Goal: Task Accomplishment & Management: Use online tool/utility

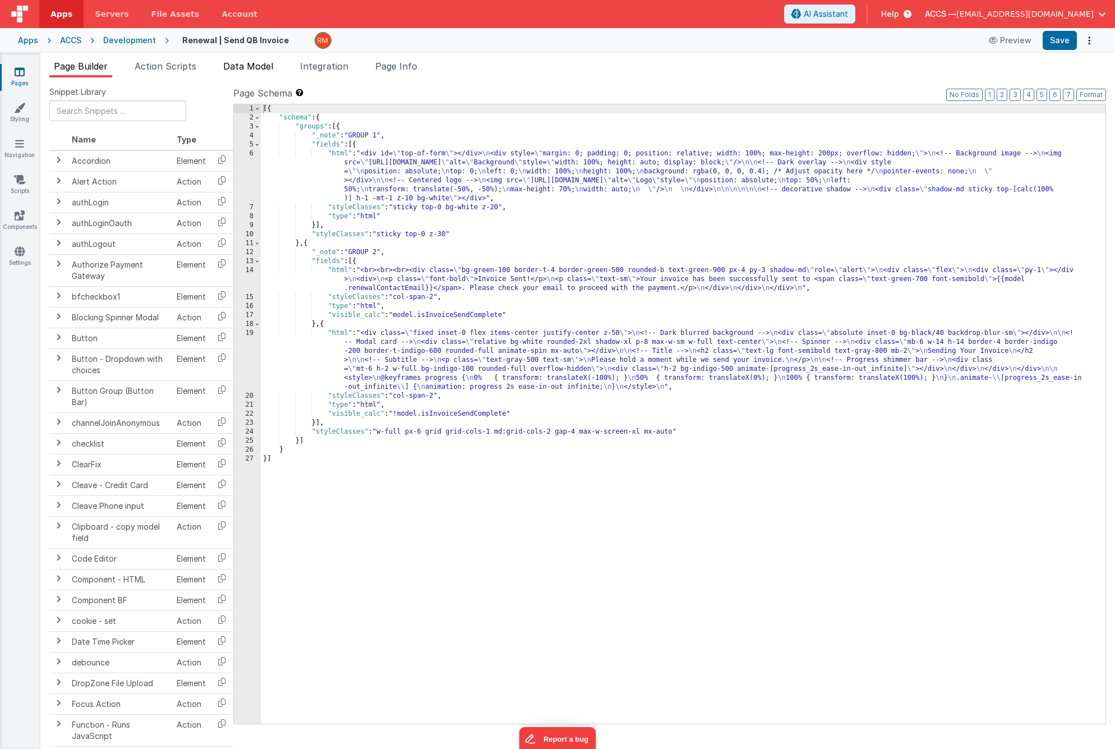
click at [260, 66] on span "Data Model" at bounding box center [248, 66] width 50 height 11
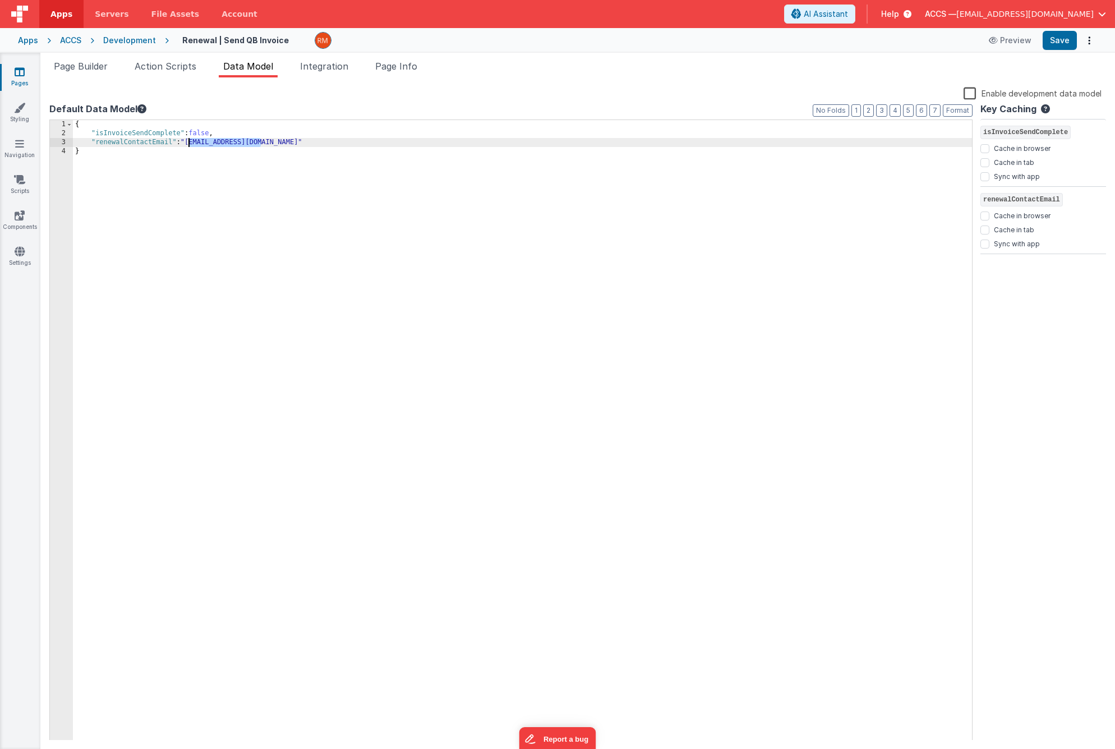
drag, startPoint x: 261, startPoint y: 145, endPoint x: 189, endPoint y: 143, distance: 72.4
click at [189, 143] on div "{ "isInvoiceSendComplete" : false , "renewalContactEmail" : "[EMAIL_ADDRESS][DO…" at bounding box center [522, 439] width 899 height 638
drag, startPoint x: 181, startPoint y: 133, endPoint x: 96, endPoint y: 134, distance: 84.7
click at [96, 134] on div "{ "isInvoiceSendComplete" : false , "renewalContactEmail" : "" }" at bounding box center [522, 439] width 899 height 638
drag, startPoint x: 172, startPoint y: 144, endPoint x: 96, endPoint y: 145, distance: 75.1
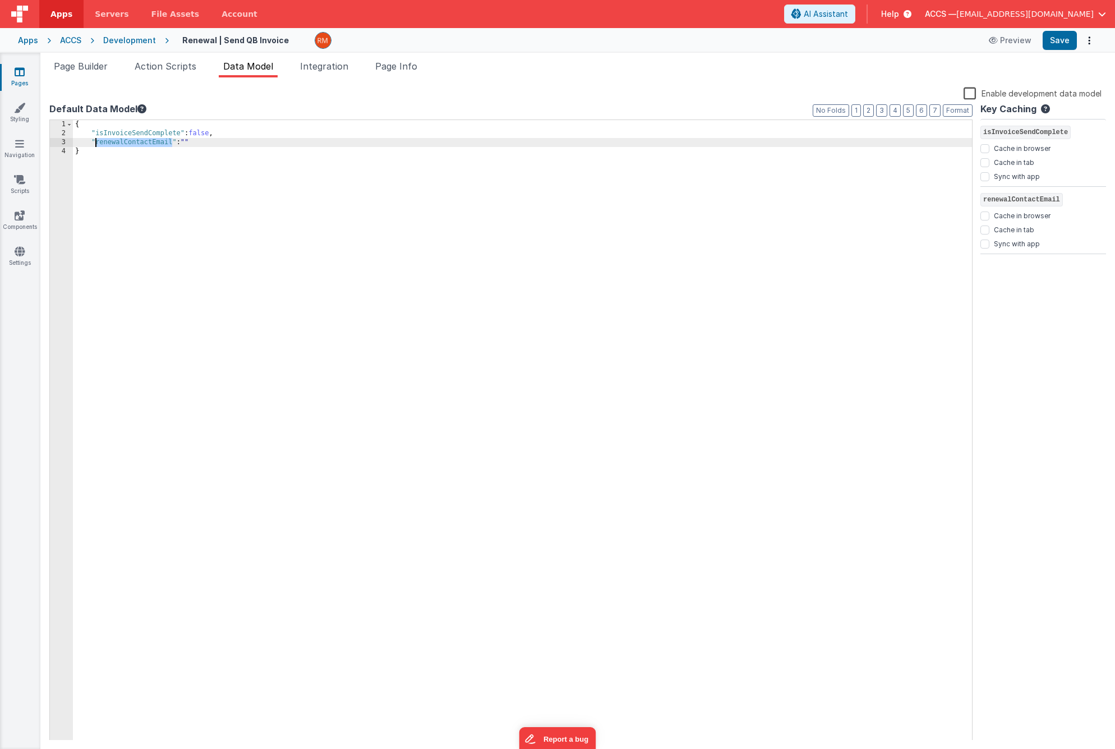
click at [96, 145] on div "{ "isInvoiceSendComplete" : false , "renewalContactEmail" : "" }" at bounding box center [522, 439] width 899 height 638
click at [322, 71] on span "Integration" at bounding box center [324, 66] width 48 height 11
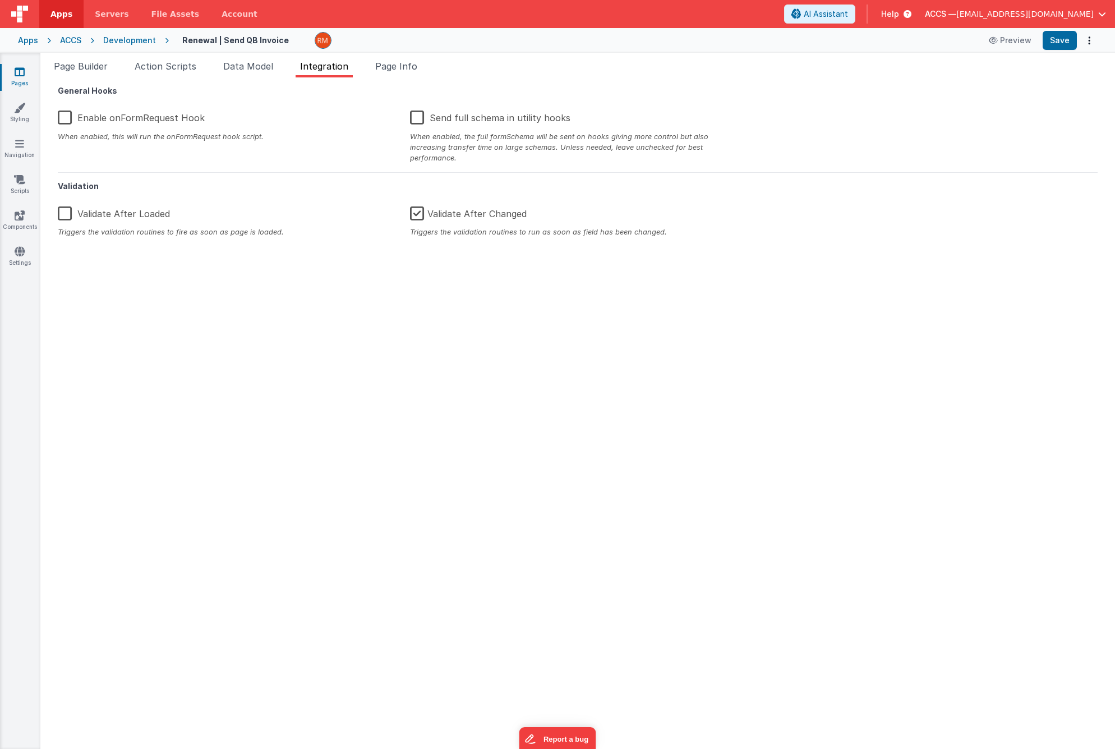
click at [63, 119] on label "Enable onFormRequest Hook" at bounding box center [131, 116] width 147 height 24
click at [0, 0] on input "Enable onFormRequest Hook" at bounding box center [0, 0] width 0 height 0
click at [1064, 44] on button "Save" at bounding box center [1059, 40] width 34 height 19
click at [248, 62] on span "Data Model" at bounding box center [248, 66] width 50 height 11
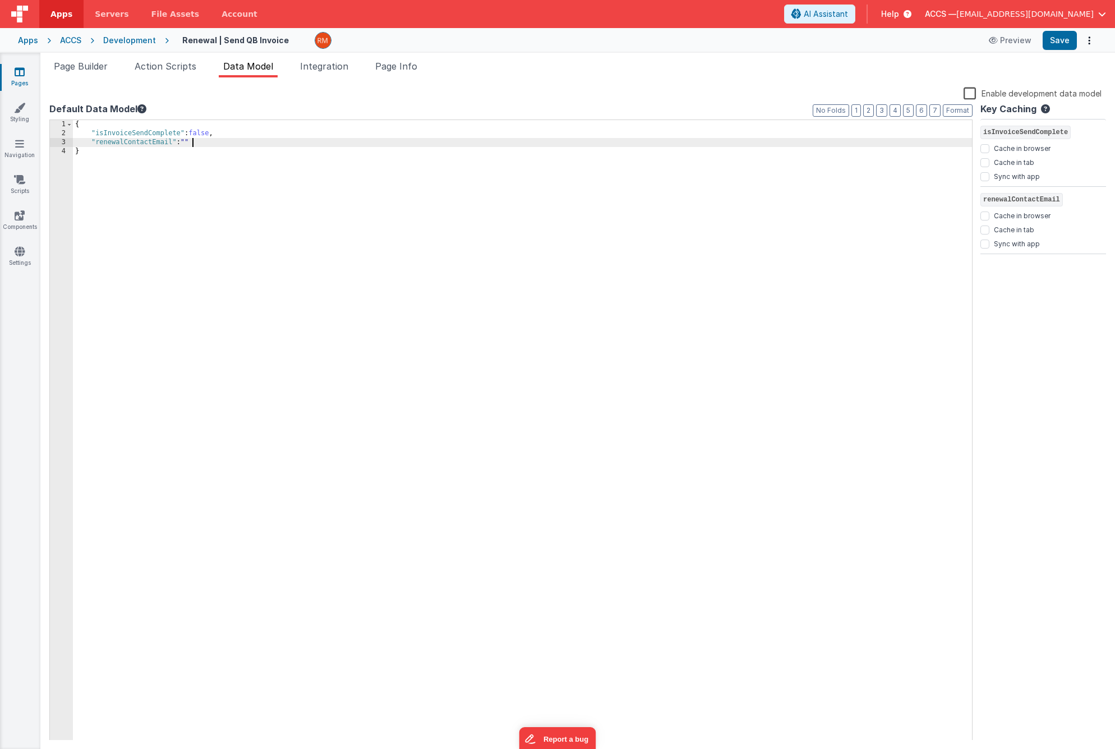
click at [200, 141] on div "{ "isInvoiceSendComplete" : false , "renewalContactEmail" : "" }" at bounding box center [522, 439] width 899 height 638
click at [223, 147] on div "{ "isInvoiceSendComplete" : false , "renewalContactEmail" : "" "result" : "" }" at bounding box center [522, 439] width 899 height 638
click at [221, 142] on div "{ "isInvoiceSendComplete" : false , "renewalContactEmail" : "" "result" : "" }" at bounding box center [522, 439] width 899 height 638
click at [1054, 43] on button "Save" at bounding box center [1059, 40] width 34 height 19
click at [314, 66] on span "Integration" at bounding box center [324, 66] width 48 height 11
